Goal: Information Seeking & Learning: Find specific fact

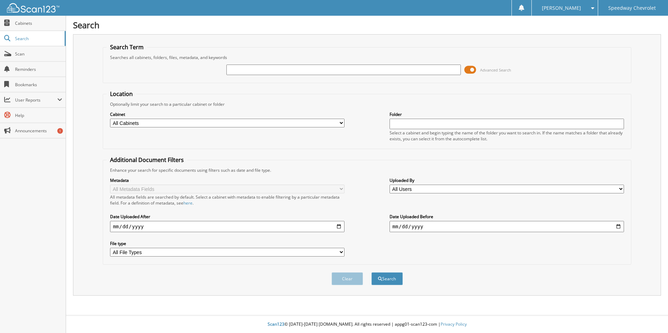
click at [235, 71] on input "text" at bounding box center [343, 70] width 234 height 10
click at [236, 72] on input "text" at bounding box center [343, 70] width 234 height 10
type input "264700C"
click at [371, 272] on button "Search" at bounding box center [386, 278] width 31 height 13
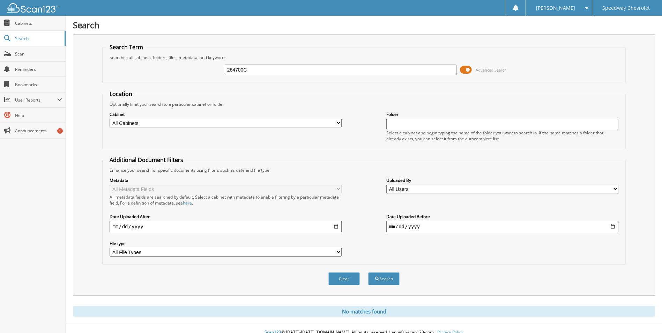
scroll to position [8, 0]
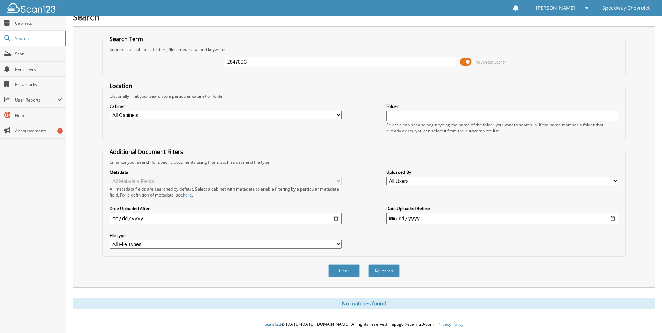
click at [256, 63] on input "264700C" at bounding box center [341, 62] width 232 height 10
type input "264700"
click at [368, 264] on button "Search" at bounding box center [383, 270] width 31 height 13
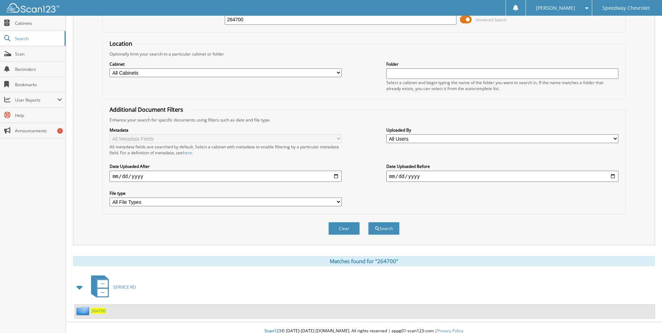
scroll to position [57, 0]
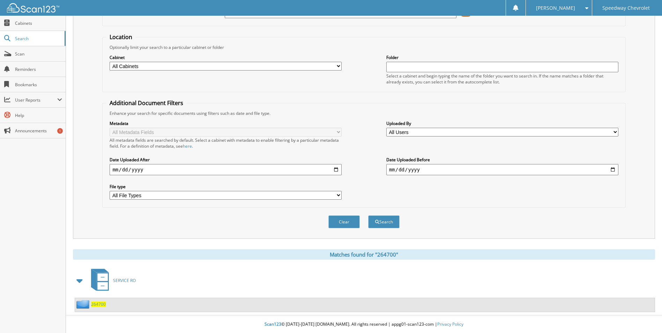
click at [102, 304] on span "264700" at bounding box center [98, 304] width 15 height 6
